Goal: Find specific page/section: Find specific page/section

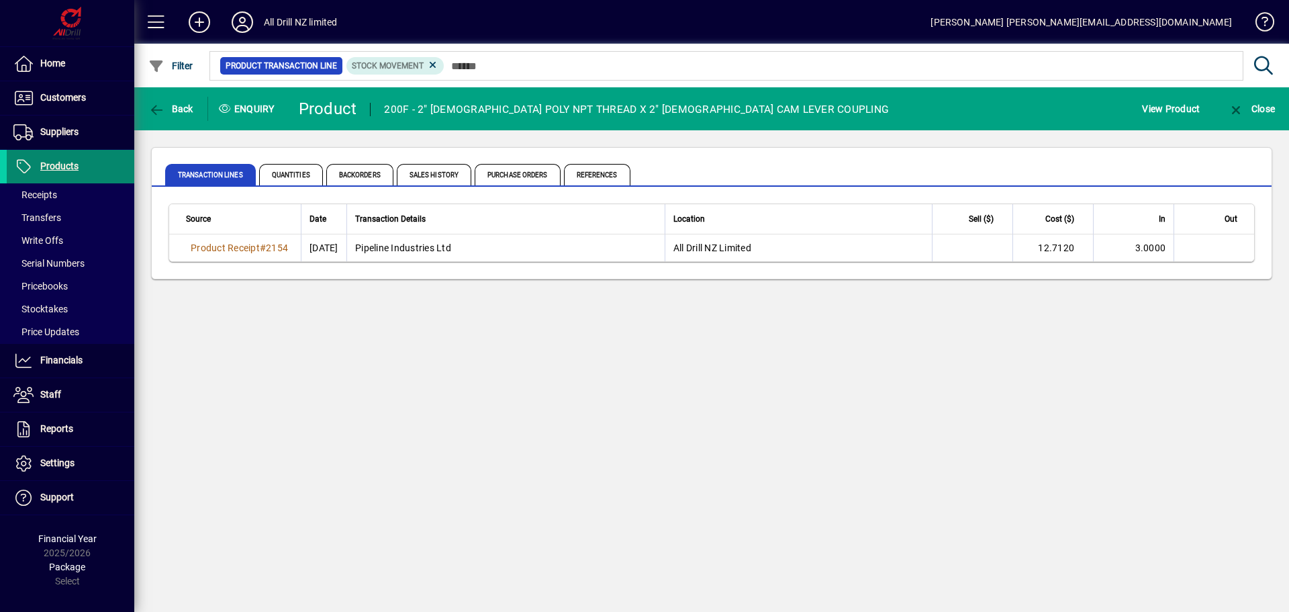
drag, startPoint x: 0, startPoint y: 0, endPoint x: 57, endPoint y: 166, distance: 175.3
click at [61, 164] on span "Products" at bounding box center [59, 165] width 38 height 11
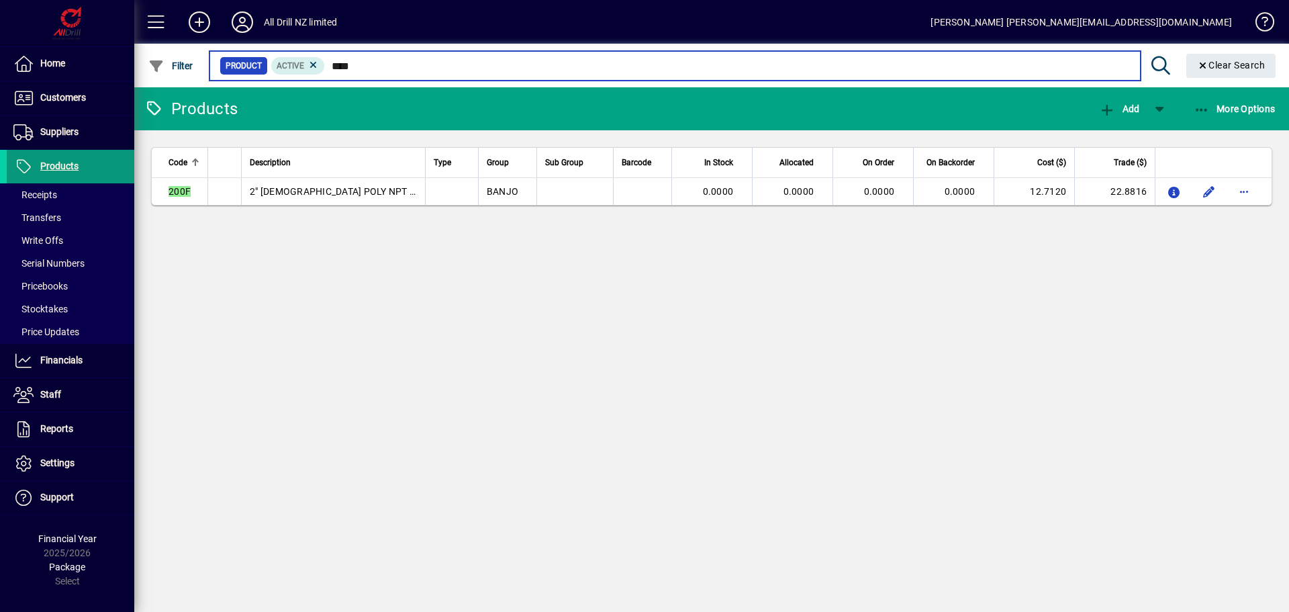
type input "****"
